Goal: Transaction & Acquisition: Purchase product/service

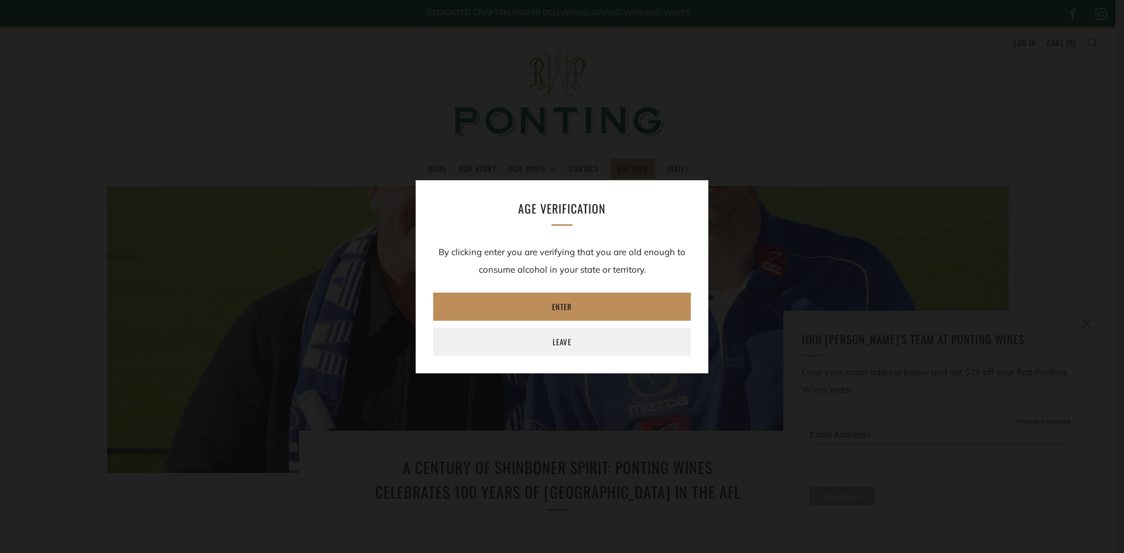
click at [603, 309] on link "Enter" at bounding box center [562, 307] width 258 height 28
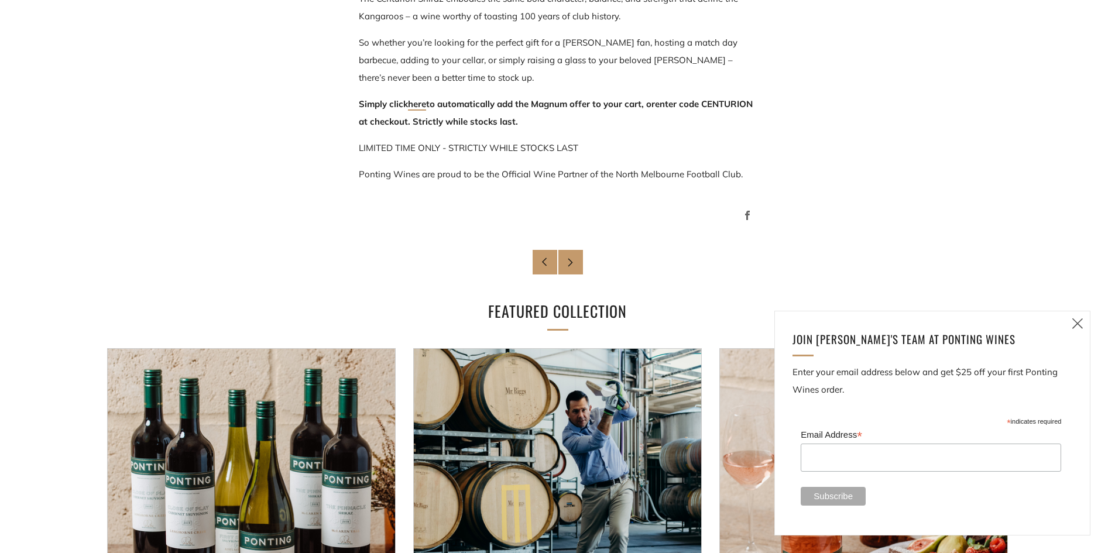
scroll to position [937, 0]
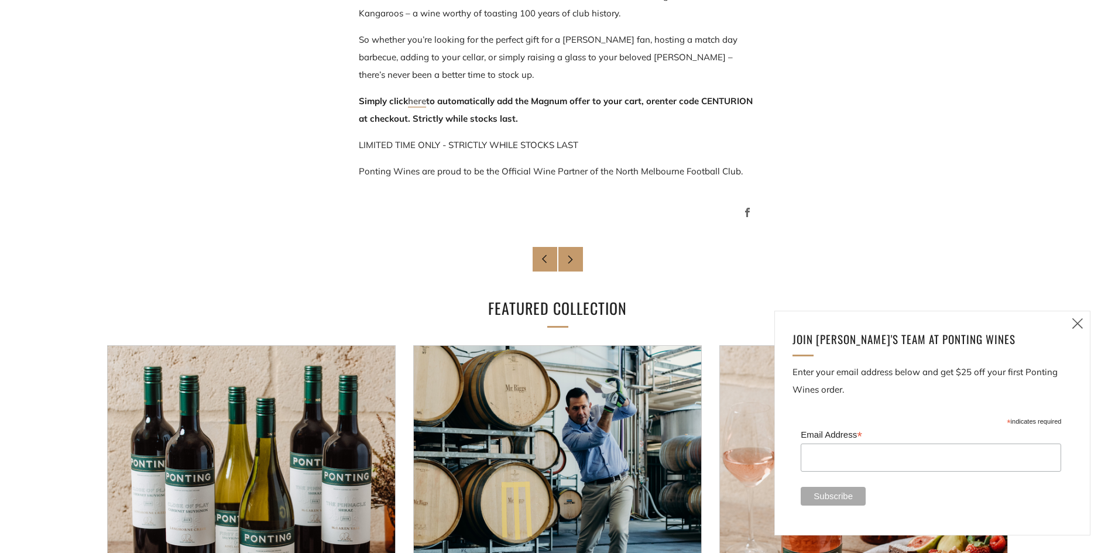
click at [420, 101] on link "here" at bounding box center [417, 101] width 18 height 12
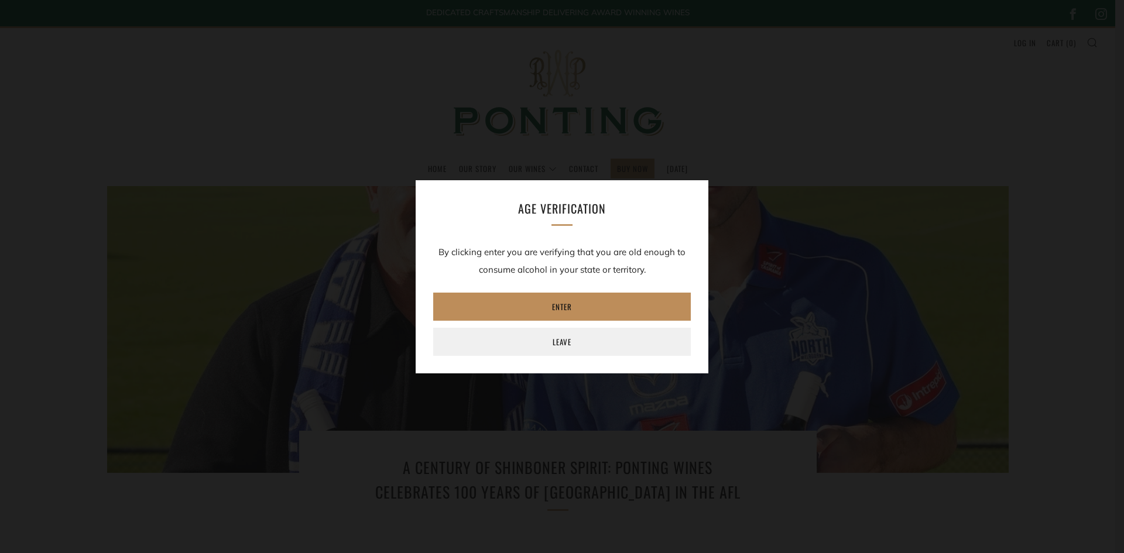
click at [546, 300] on link "Enter" at bounding box center [562, 307] width 258 height 28
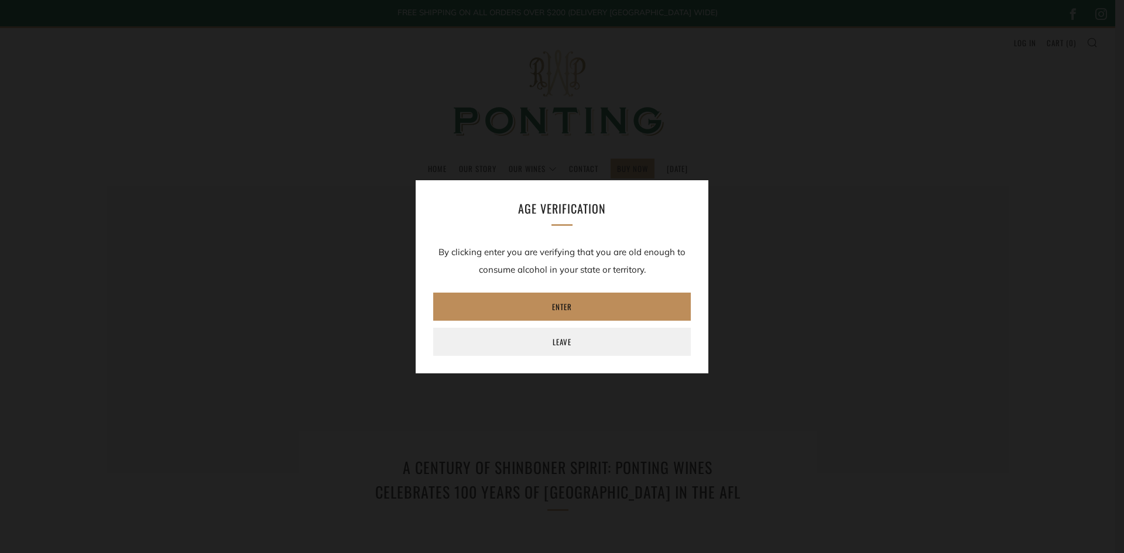
click at [594, 299] on link "Enter" at bounding box center [562, 307] width 258 height 28
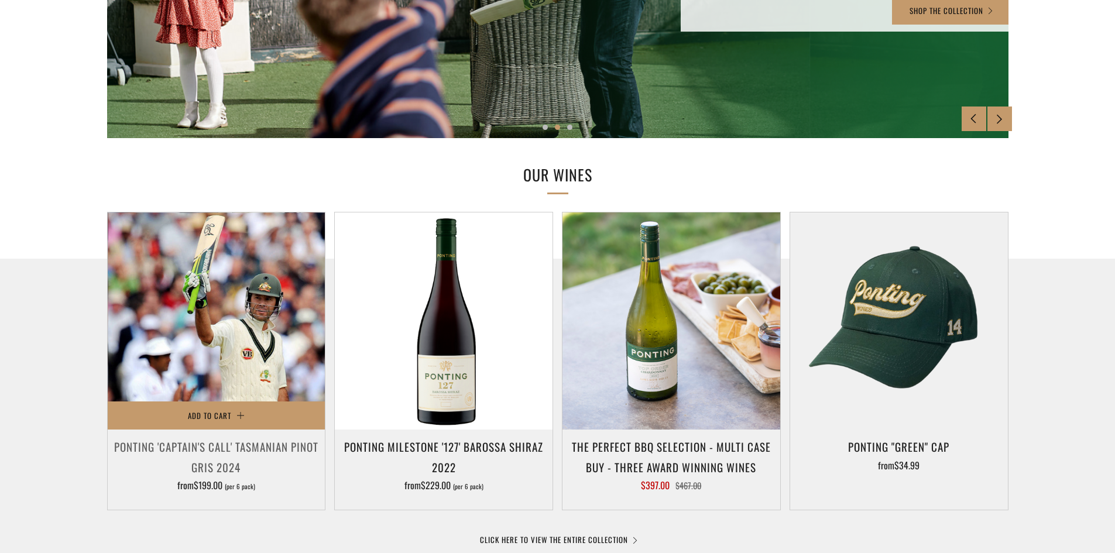
scroll to position [410, 0]
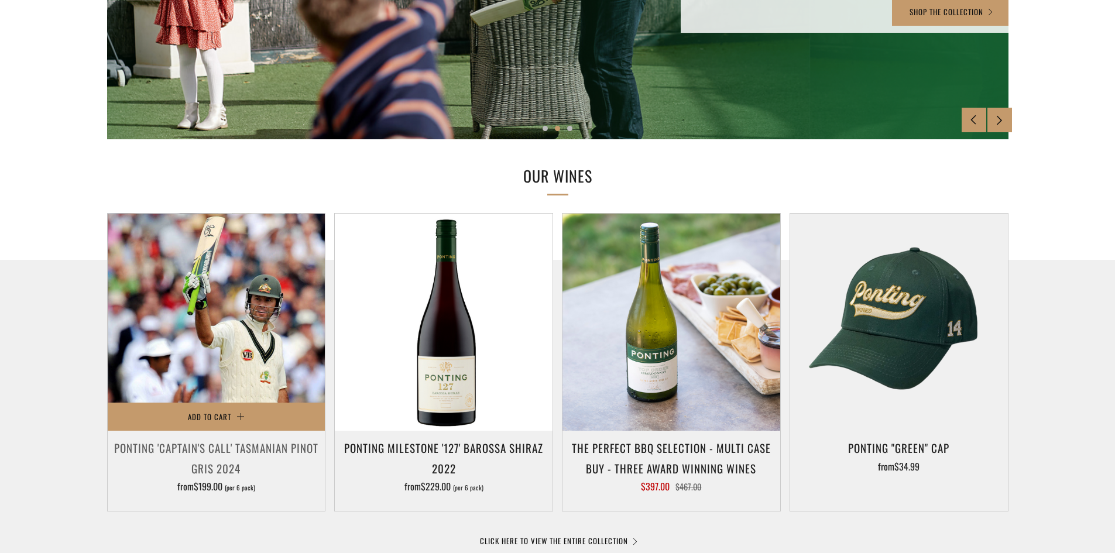
click at [212, 320] on img at bounding box center [217, 323] width 218 height 218
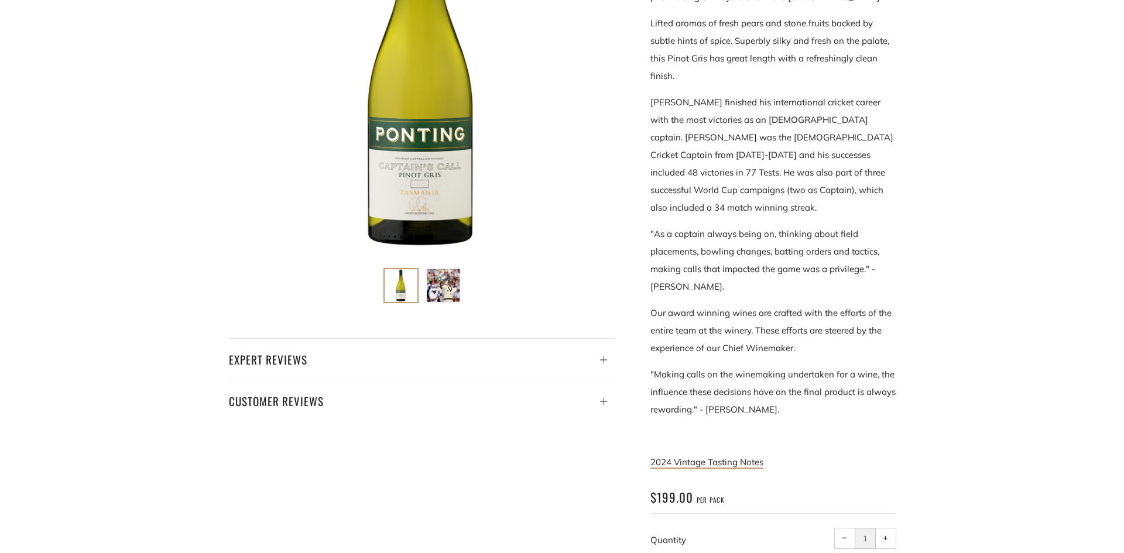
scroll to position [410, 0]
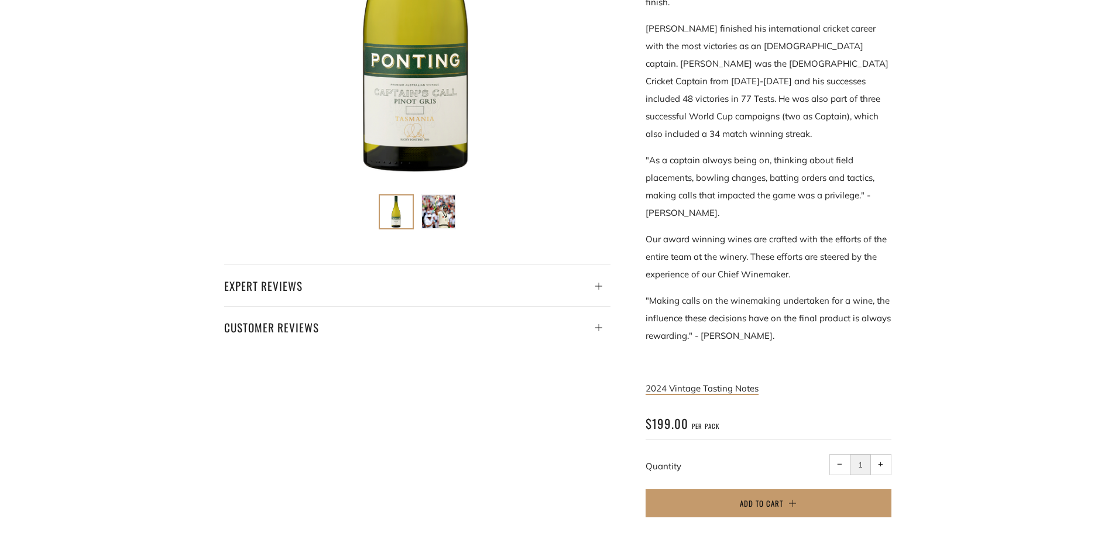
click at [879, 454] on button "+ Increase item quantity by one" at bounding box center [881, 464] width 21 height 21
type input "2"
click at [853, 494] on button "Add to Cart" at bounding box center [769, 503] width 246 height 28
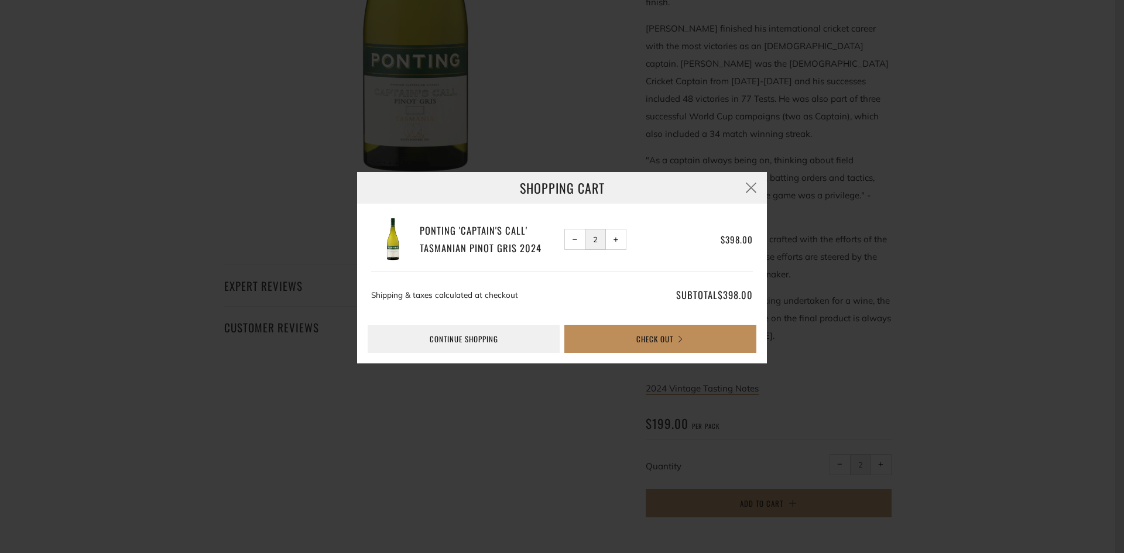
click at [632, 344] on button "Check Out" at bounding box center [660, 339] width 192 height 28
